Goal: Complete application form

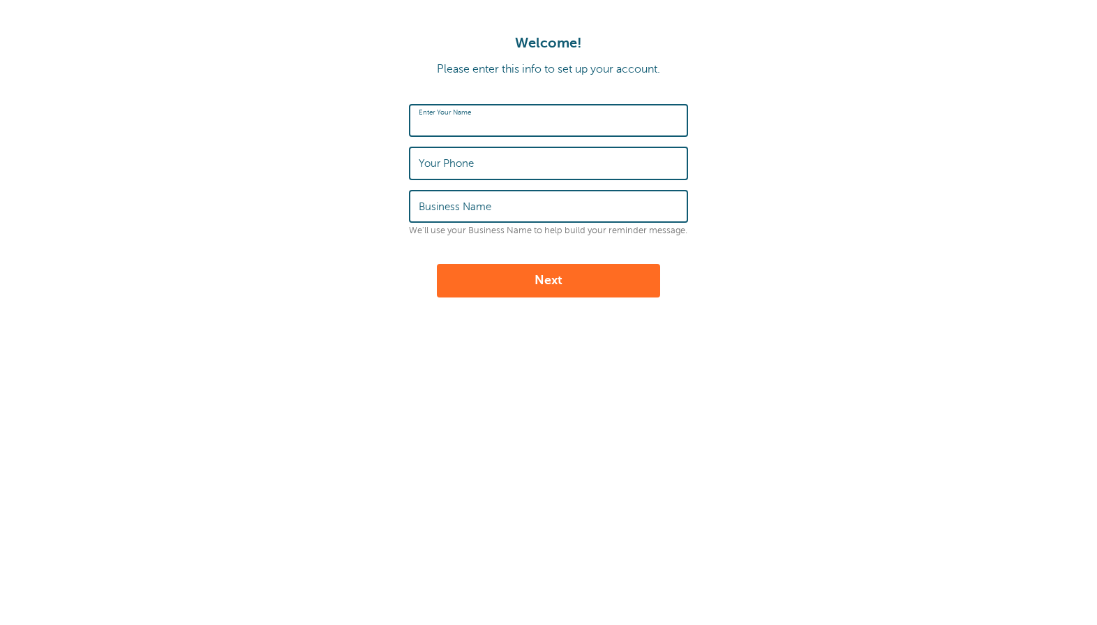
click at [550, 109] on input "Enter Your Name" at bounding box center [549, 120] width 260 height 30
type input "Shannon"
type input "8018363171"
type input "Happy Valley Regeneration"
click at [498, 126] on input "Shannon" at bounding box center [549, 120] width 260 height 30
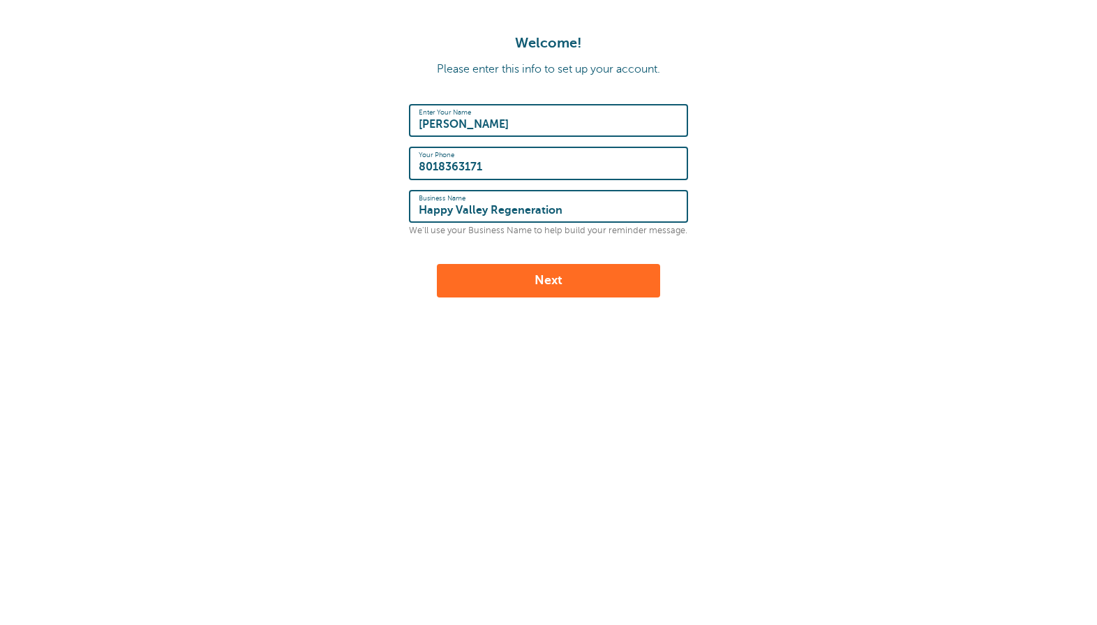
type input "Shannon Hanson"
click at [501, 269] on button "Next" at bounding box center [548, 281] width 223 height 34
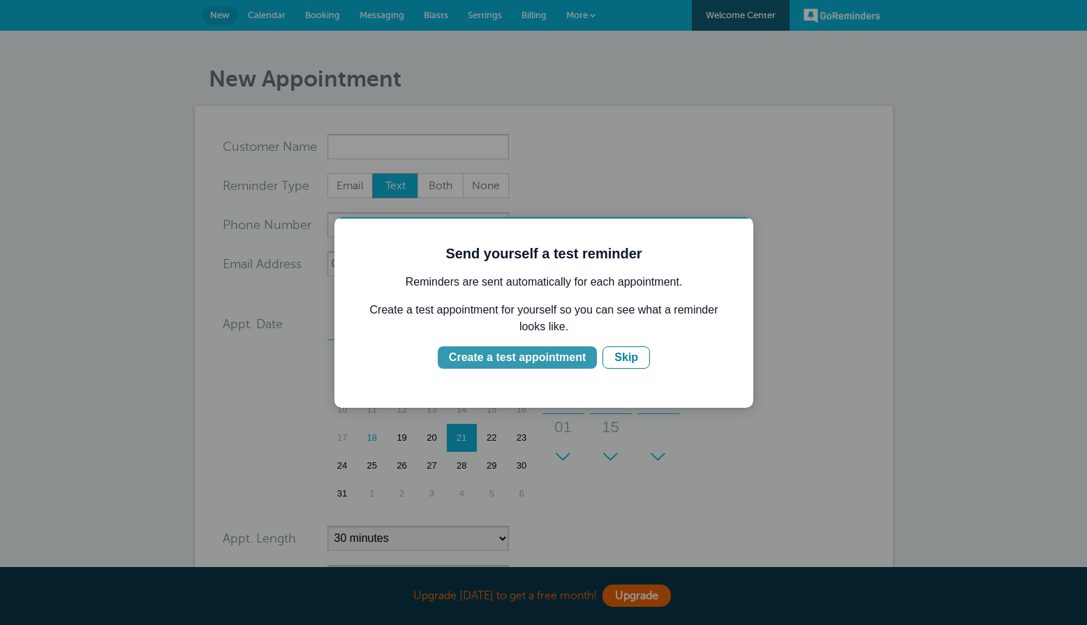
click at [533, 358] on div "Create a test appointment" at bounding box center [517, 357] width 137 height 17
